Goal: Task Accomplishment & Management: Use online tool/utility

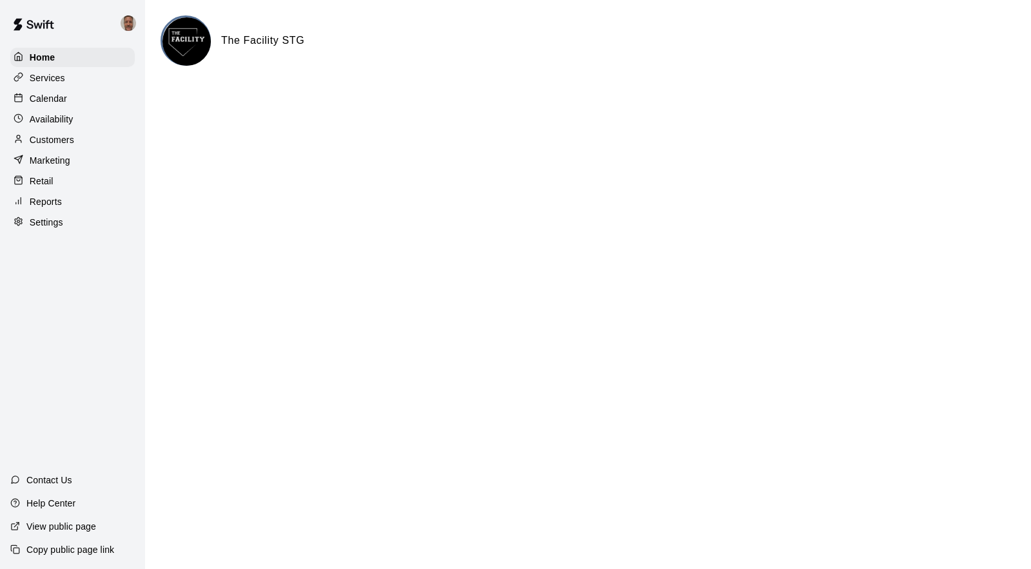
click at [39, 202] on p "Reports" at bounding box center [46, 201] width 32 height 13
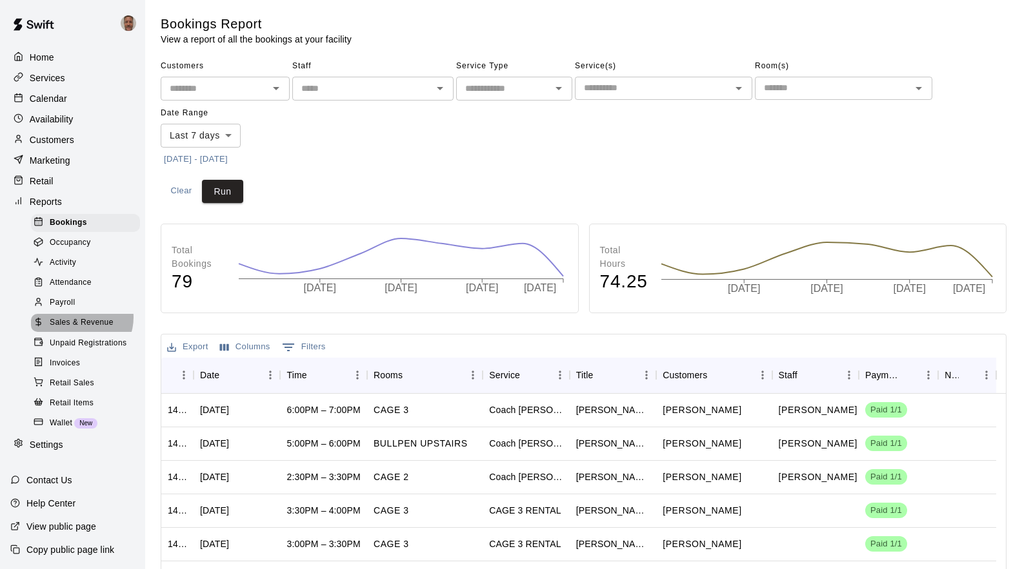
click at [79, 326] on span "Sales & Revenue" at bounding box center [82, 323] width 64 height 13
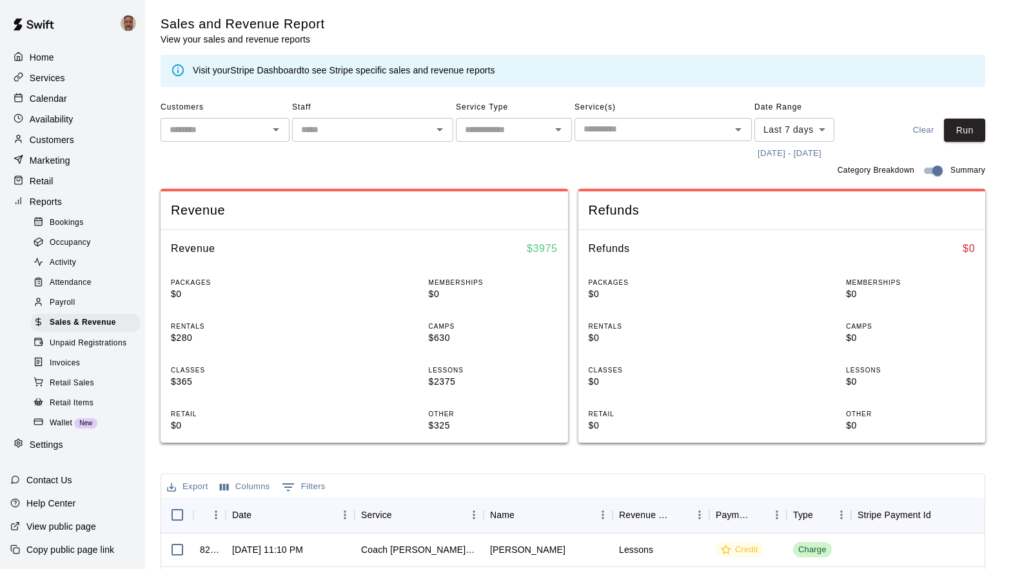
click at [825, 129] on body "Home Services Calendar Availability Customers Marketing Retail Reports Bookings…" at bounding box center [515, 465] width 1031 height 931
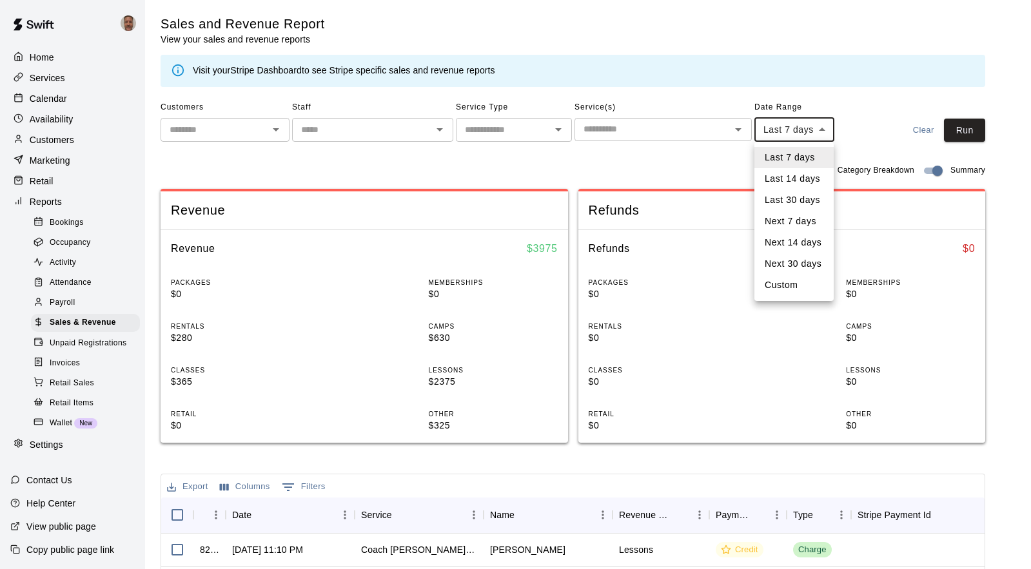
click at [771, 288] on li "Custom" at bounding box center [794, 285] width 79 height 21
type input "******"
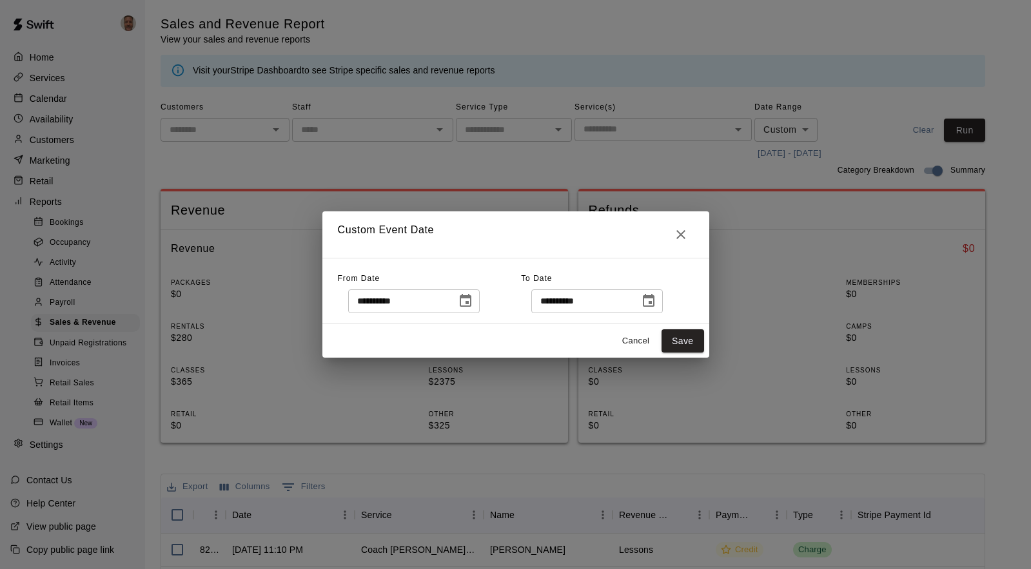
click at [473, 302] on icon "Choose date, selected date is Sep 12, 2025" at bounding box center [465, 300] width 15 height 15
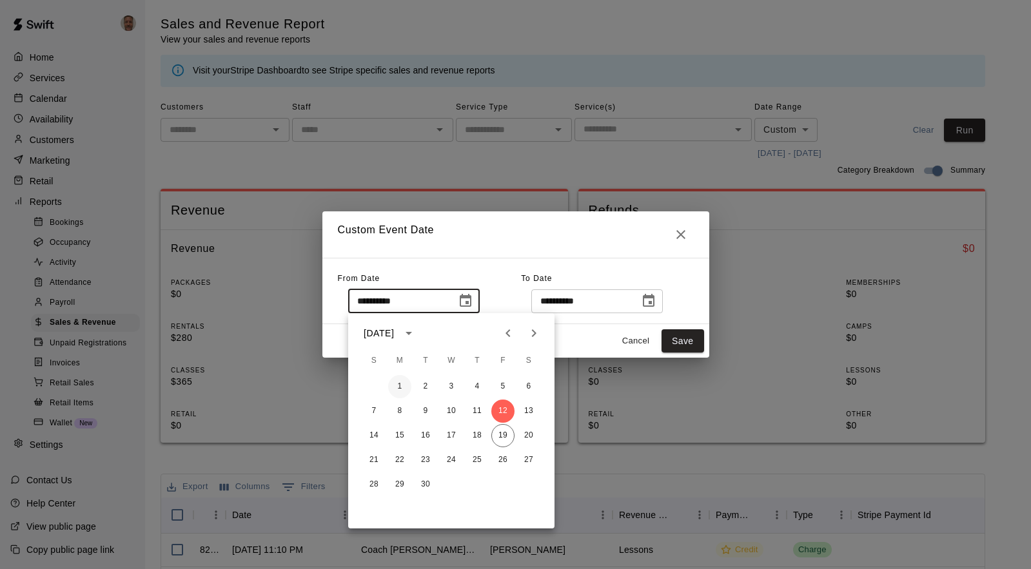
click at [402, 387] on button "1" at bounding box center [399, 386] width 23 height 23
type input "**********"
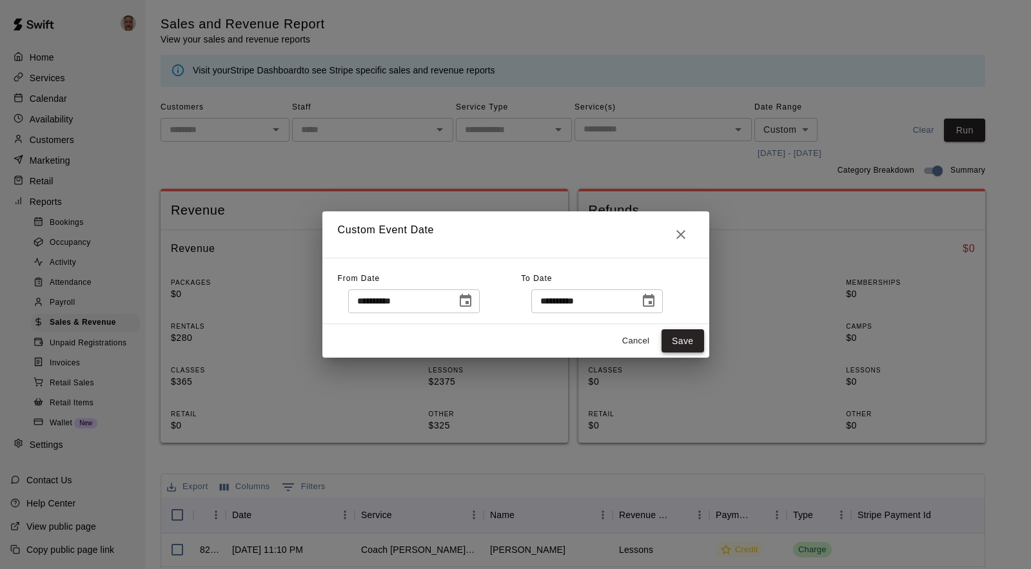
click at [675, 339] on button "Save" at bounding box center [683, 342] width 43 height 24
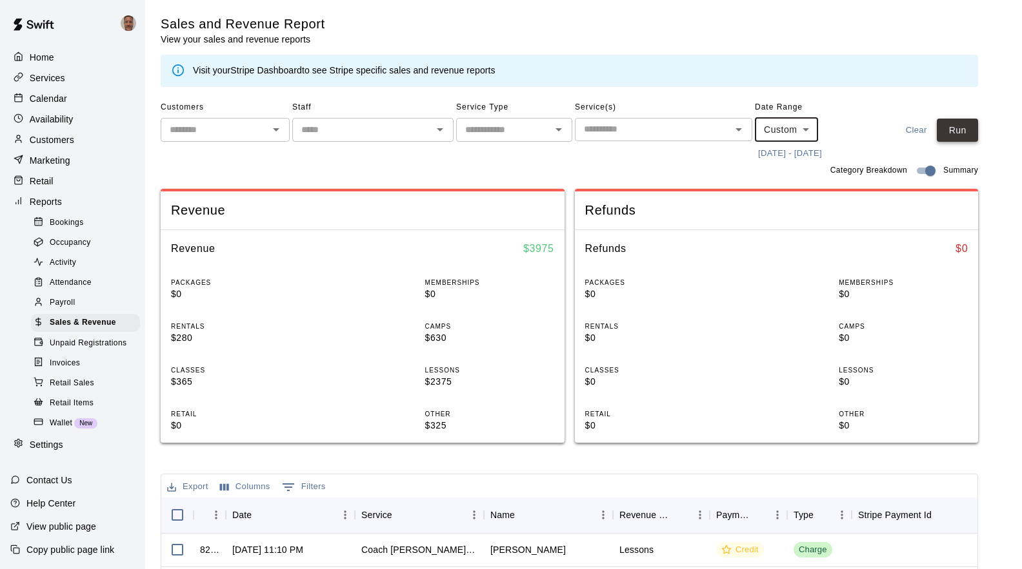
click at [956, 135] on button "Run" at bounding box center [956, 131] width 41 height 24
click at [441, 130] on icon "Open" at bounding box center [440, 129] width 6 height 3
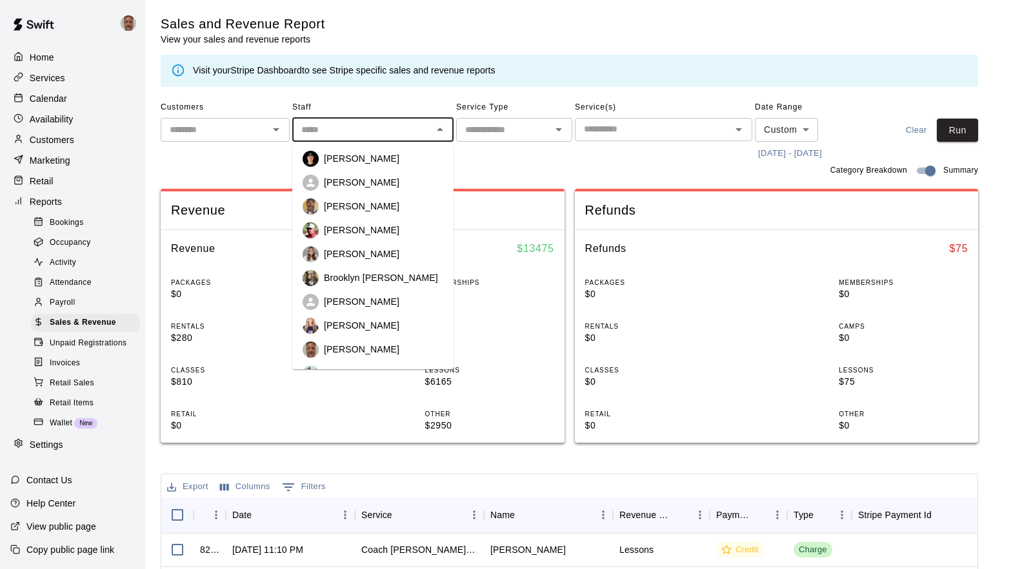
click at [359, 272] on p "Brooklyn [PERSON_NAME]" at bounding box center [381, 278] width 114 height 13
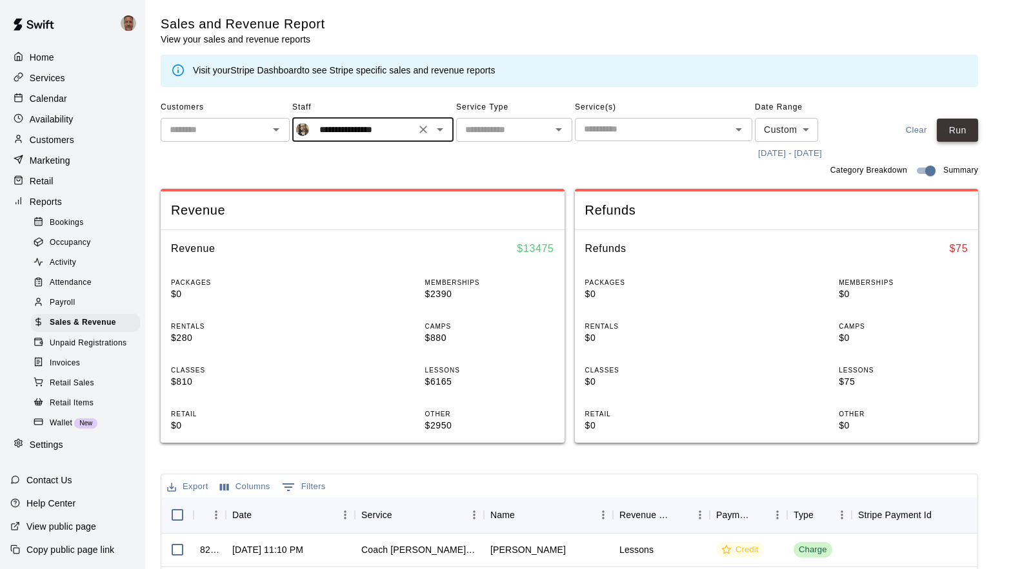
click at [973, 124] on button "Run" at bounding box center [956, 131] width 41 height 24
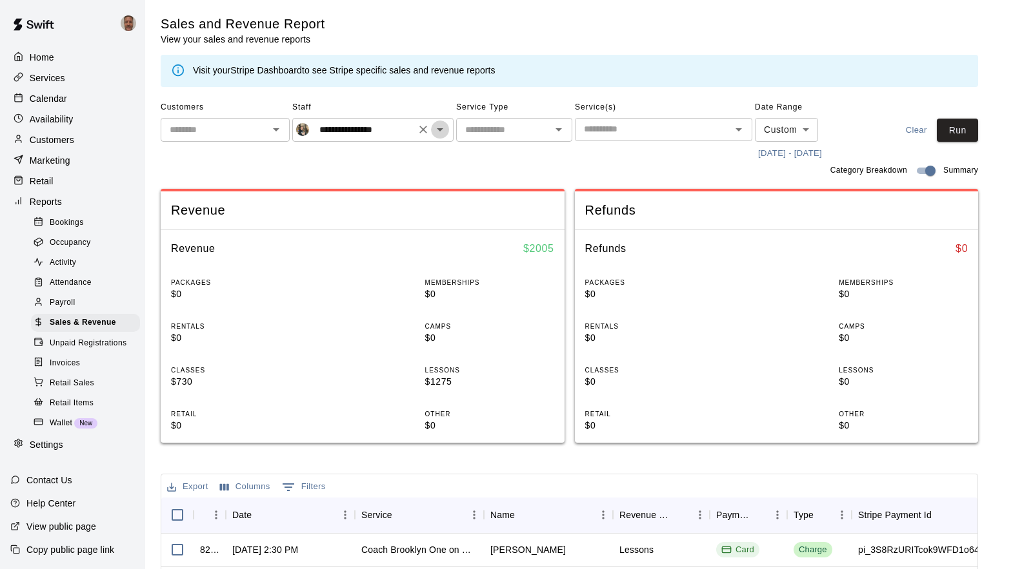
click at [440, 134] on icon "Open" at bounding box center [439, 129] width 15 height 15
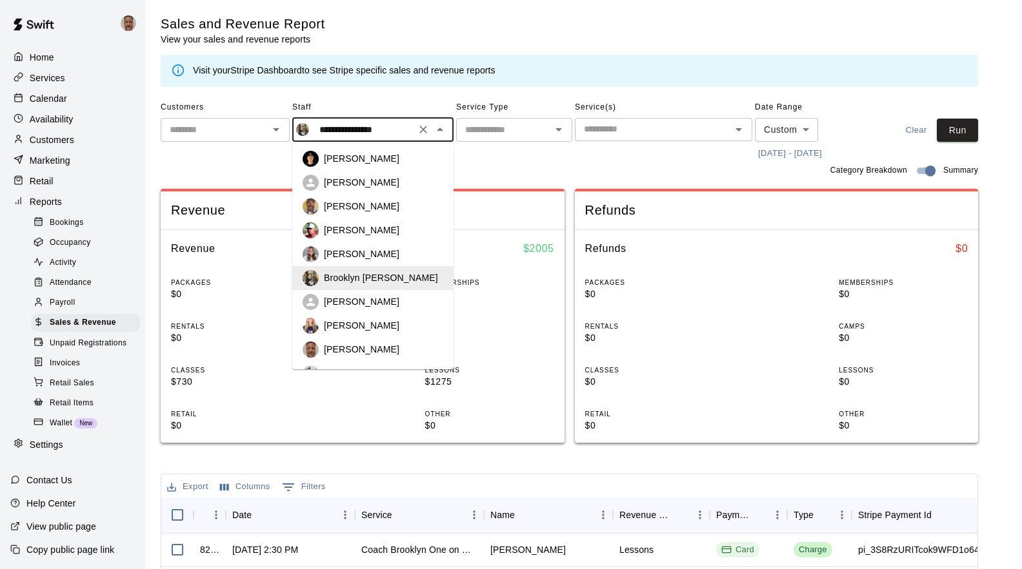
click at [375, 322] on p "[PERSON_NAME]" at bounding box center [361, 325] width 75 height 13
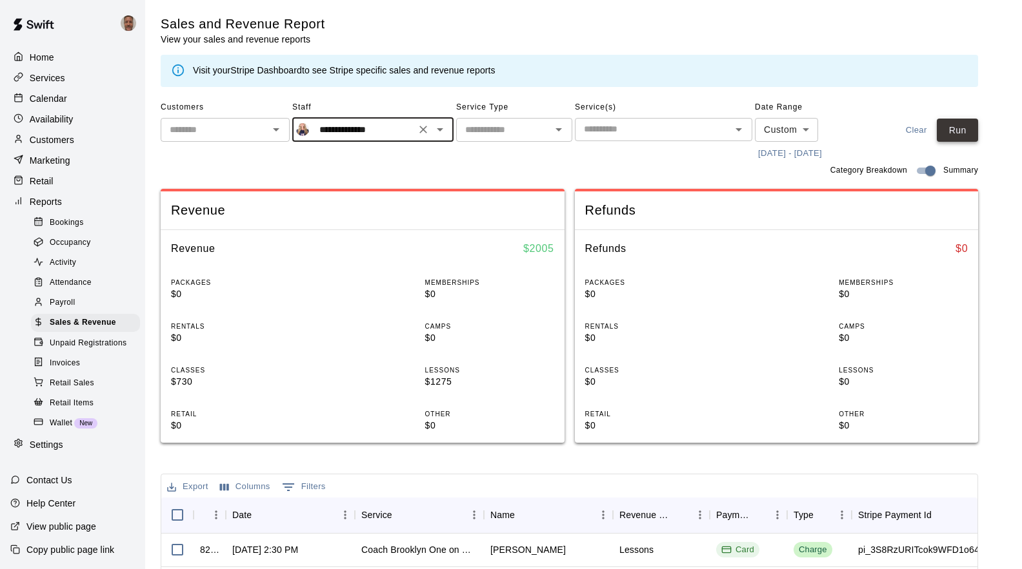
click at [956, 133] on button "Run" at bounding box center [956, 131] width 41 height 24
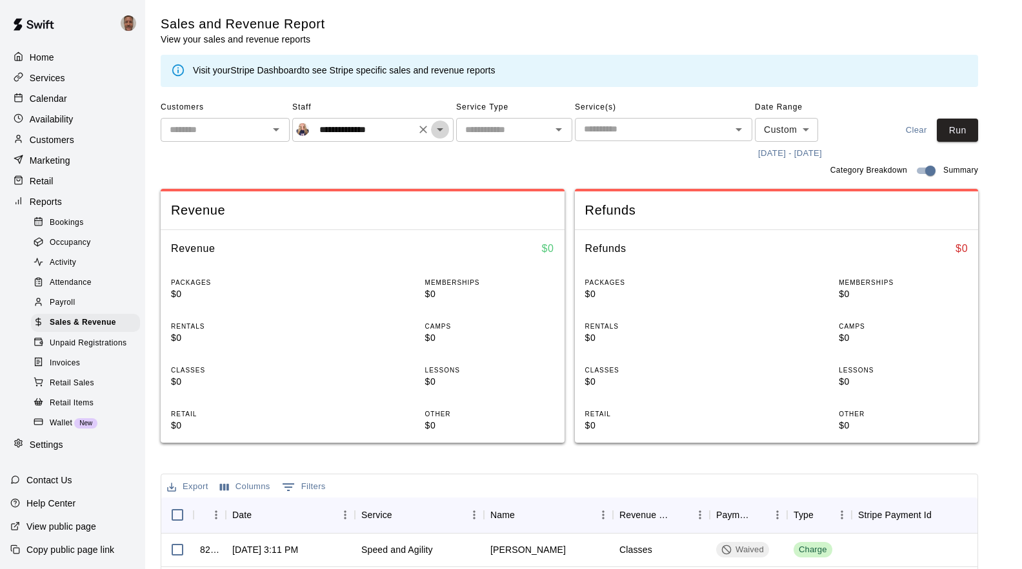
click at [441, 129] on icon "Open" at bounding box center [440, 129] width 6 height 3
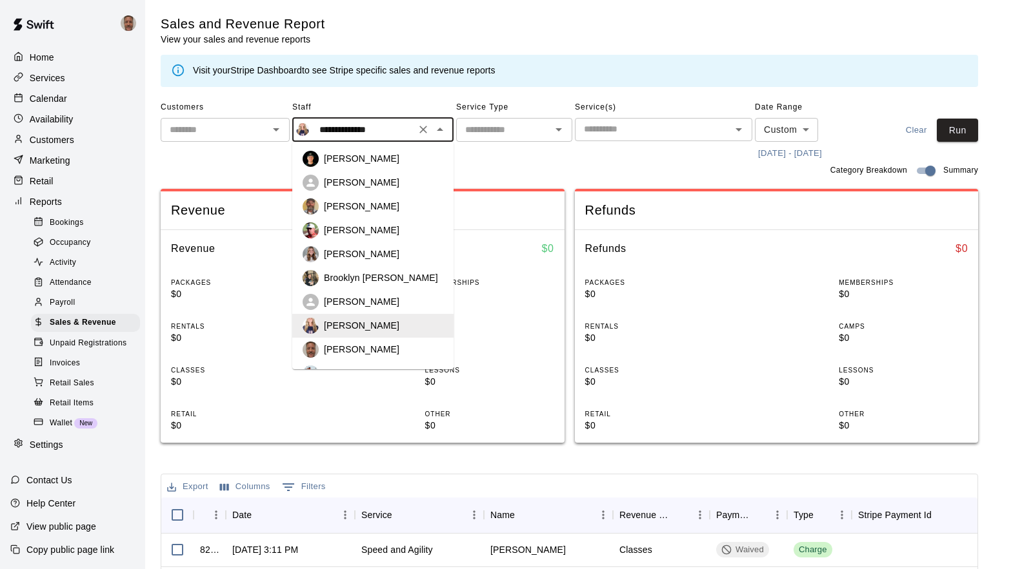
click at [371, 342] on div "[PERSON_NAME]" at bounding box center [372, 350] width 141 height 16
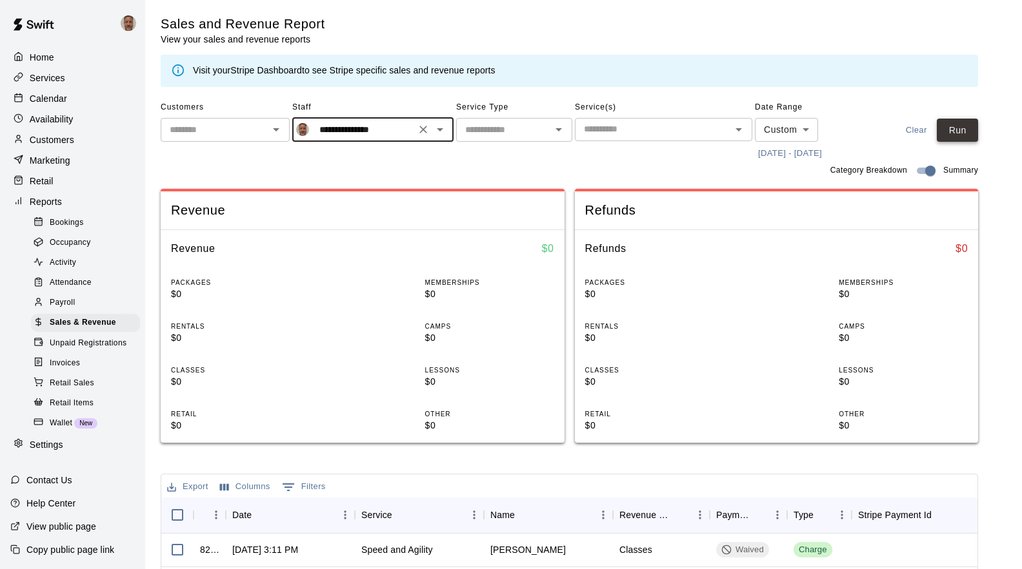
click at [958, 133] on button "Run" at bounding box center [956, 131] width 41 height 24
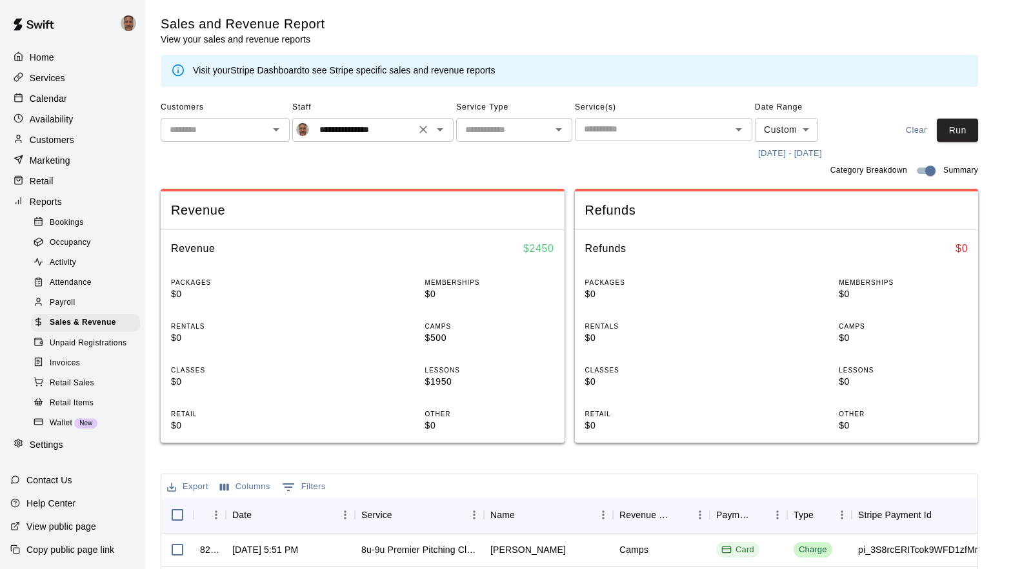
click at [442, 129] on icon "Open" at bounding box center [440, 129] width 6 height 3
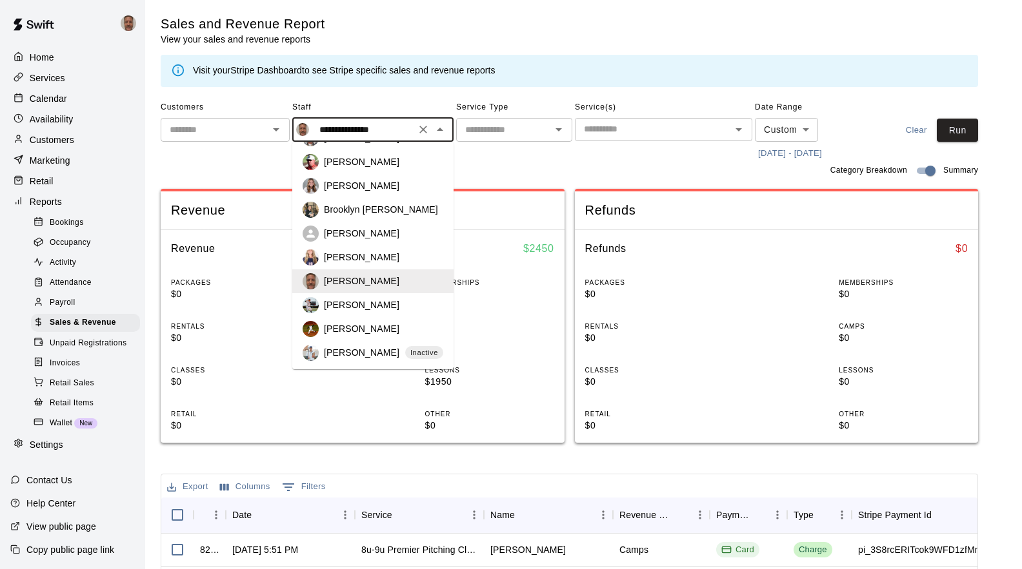
scroll to position [69, 0]
click at [341, 301] on p "[PERSON_NAME]" at bounding box center [361, 304] width 75 height 13
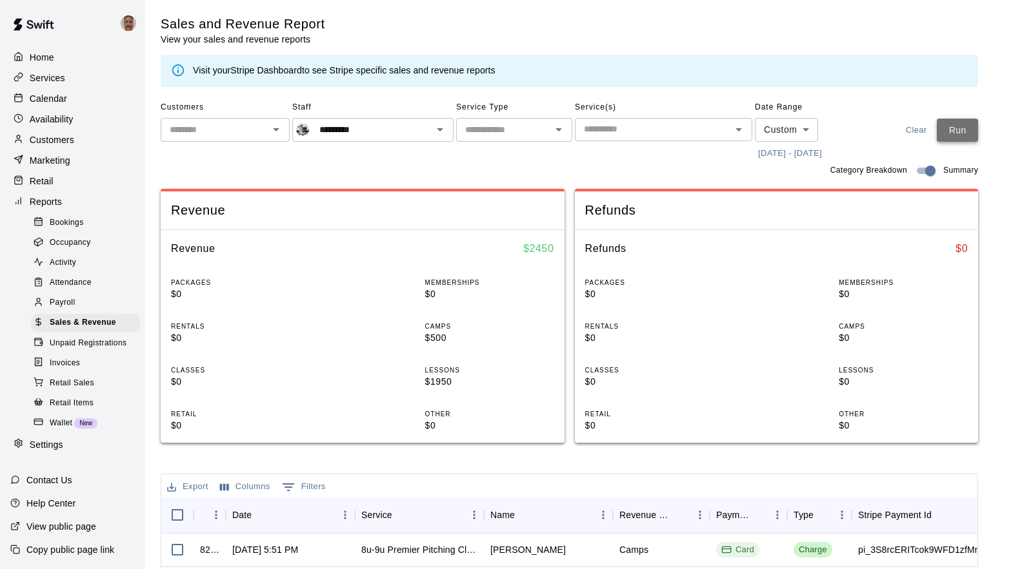
click at [963, 129] on button "Run" at bounding box center [956, 131] width 41 height 24
click at [442, 132] on icon "Open" at bounding box center [439, 129] width 15 height 15
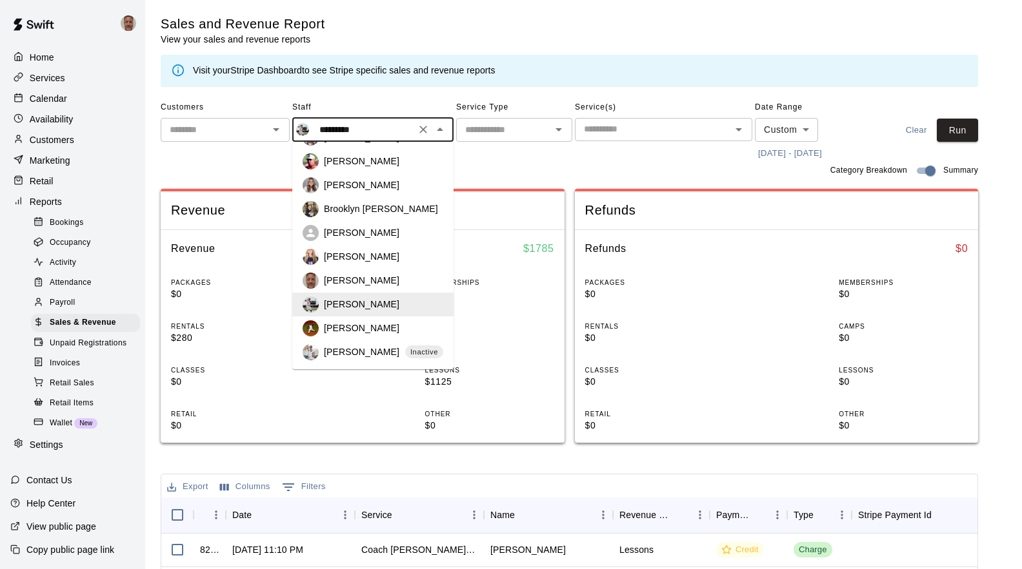
click at [369, 332] on p "[PERSON_NAME]" at bounding box center [361, 328] width 75 height 13
type input "**********"
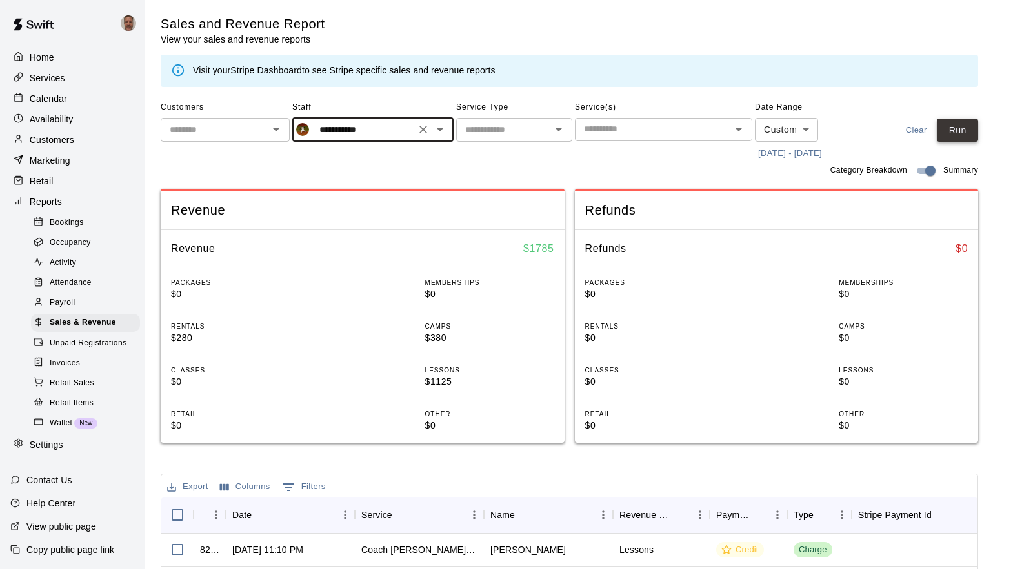
click at [969, 134] on button "Run" at bounding box center [956, 131] width 41 height 24
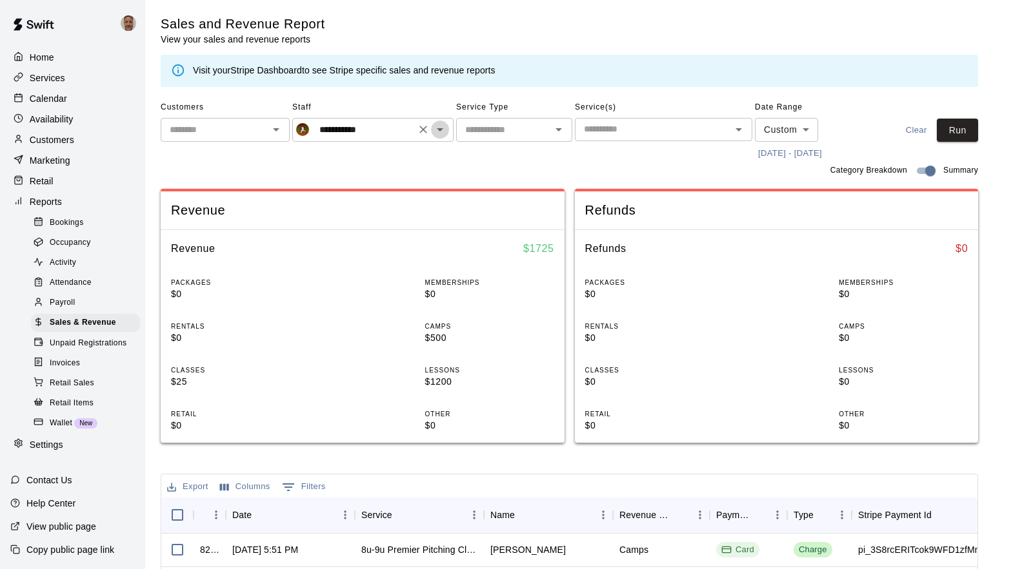
click at [440, 133] on icon "Open" at bounding box center [439, 129] width 15 height 15
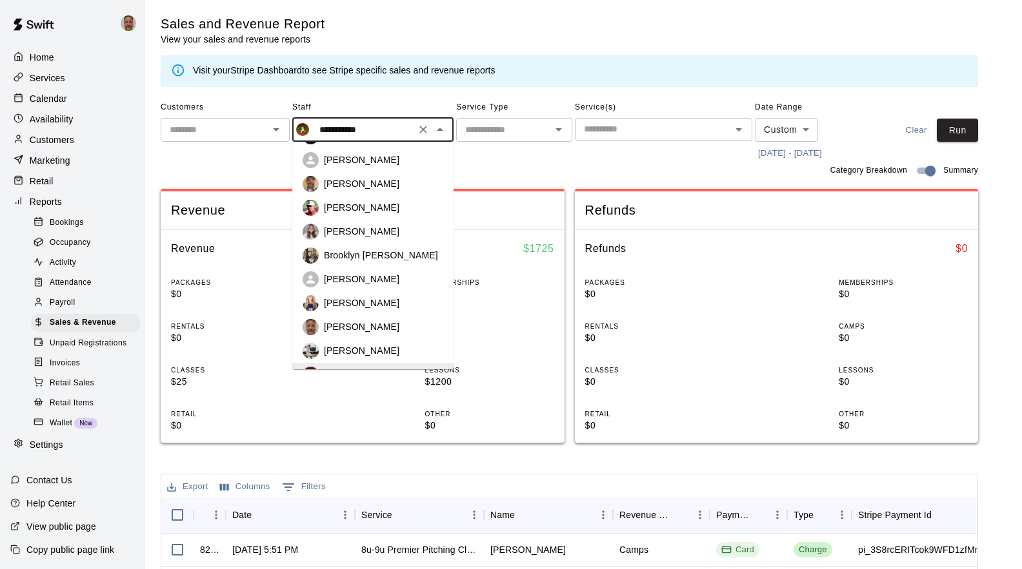
scroll to position [0, 0]
click at [423, 128] on icon "Clear" at bounding box center [423, 129] width 13 height 13
click at [556, 131] on icon "Open" at bounding box center [558, 129] width 15 height 15
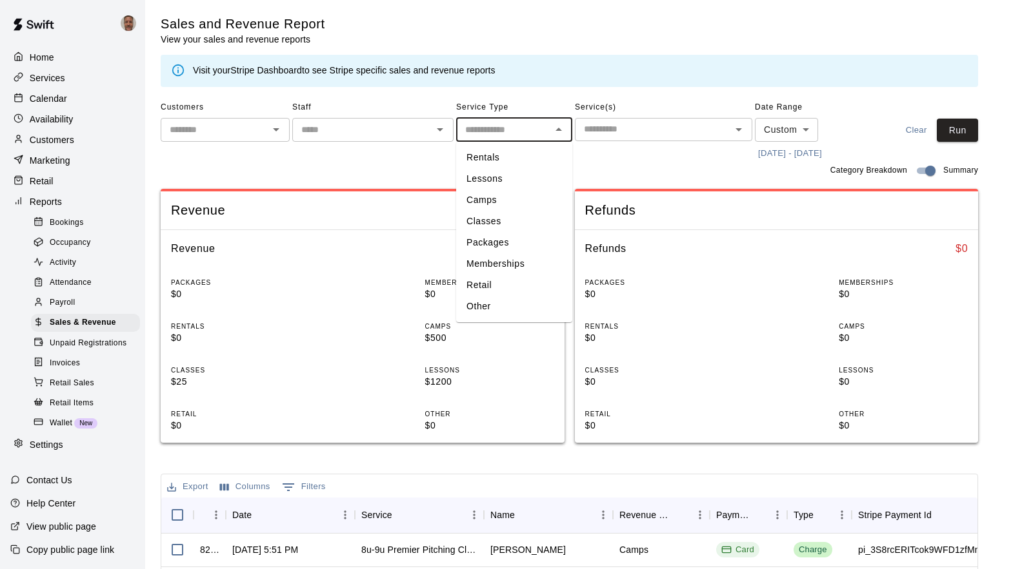
click at [480, 303] on li "Other" at bounding box center [514, 306] width 116 height 21
type input "*****"
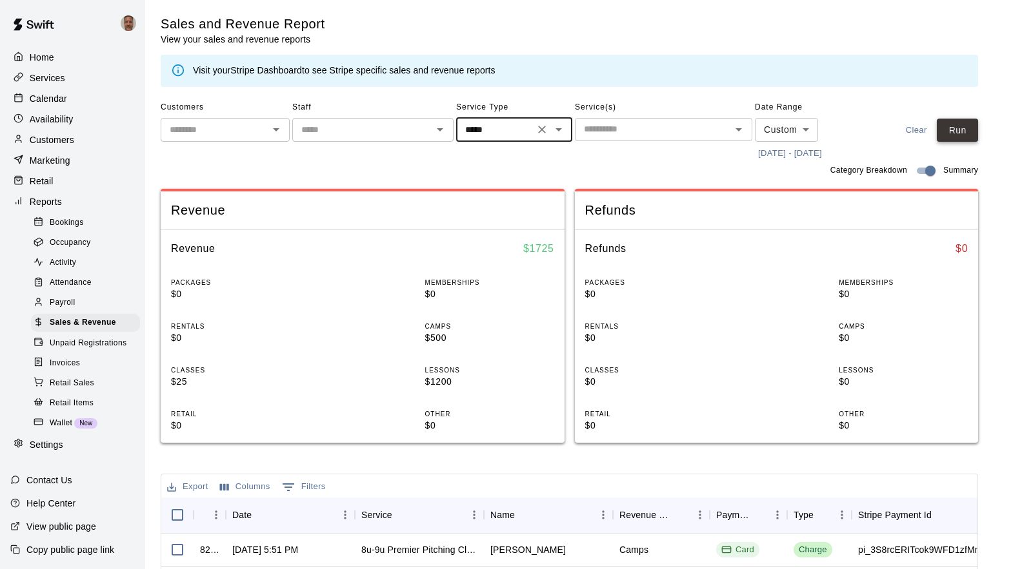
click at [967, 133] on button "Run" at bounding box center [956, 131] width 41 height 24
